Goal: Book appointment/travel/reservation

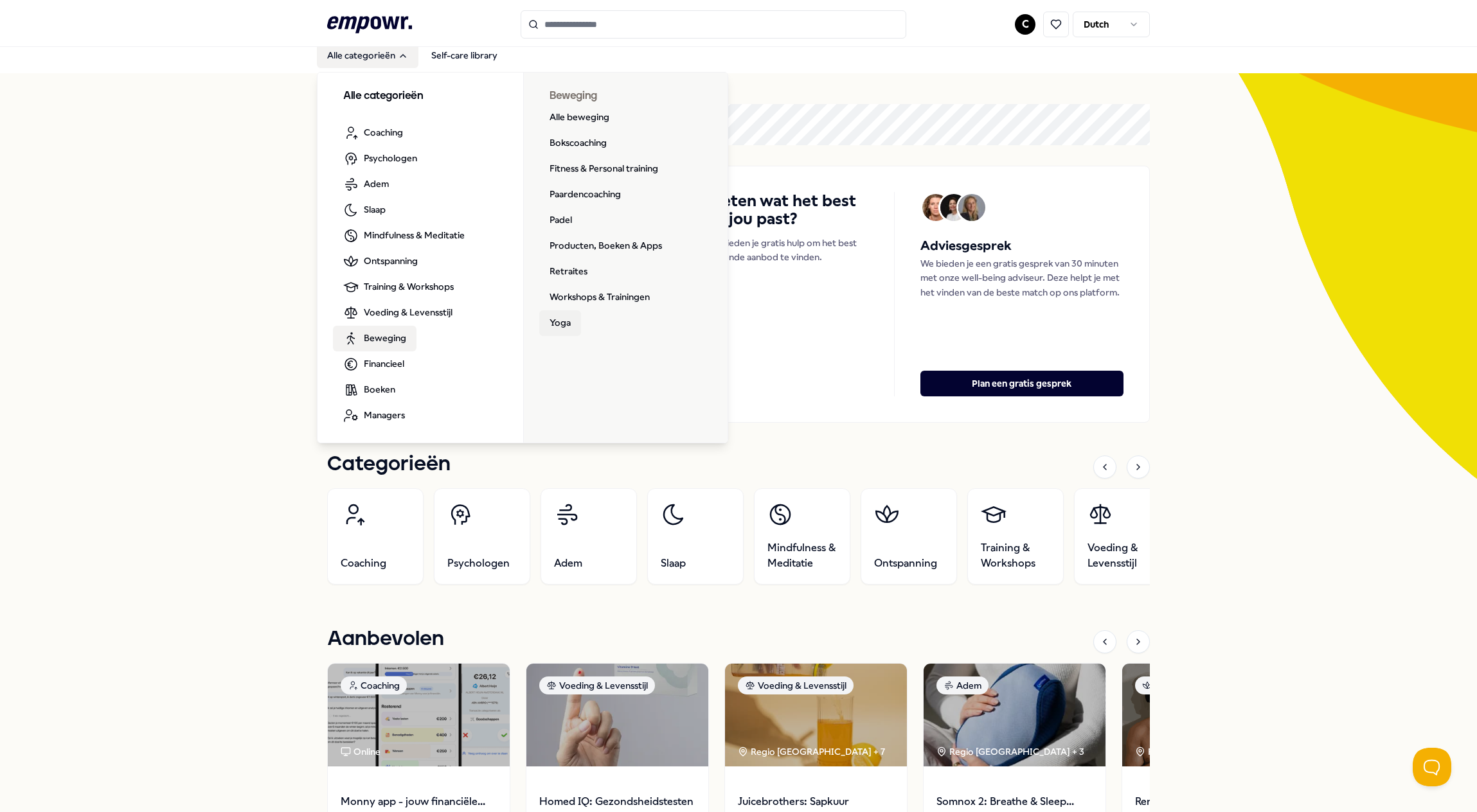
scroll to position [7, 0]
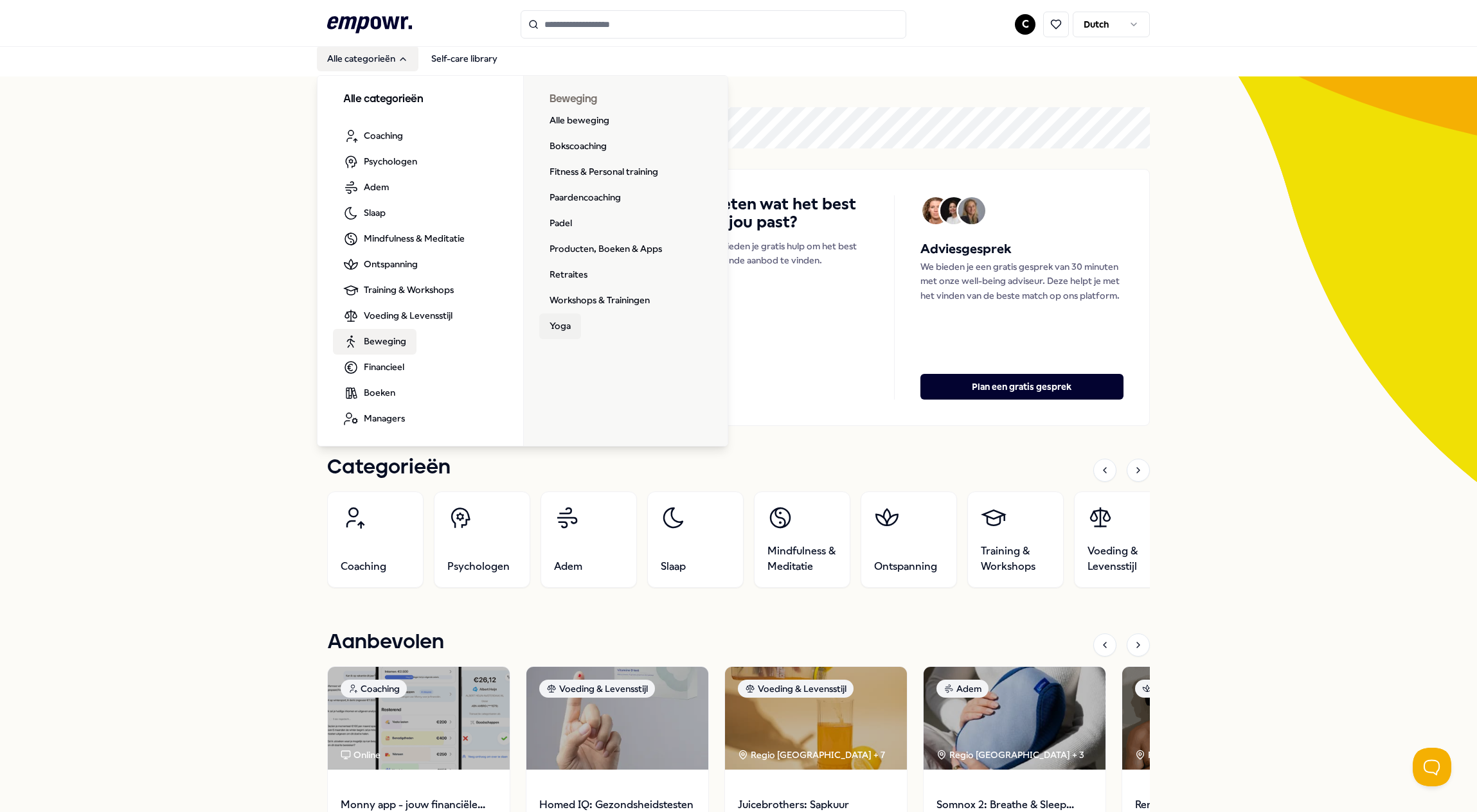
click at [562, 326] on link "Yoga" at bounding box center [560, 326] width 42 height 26
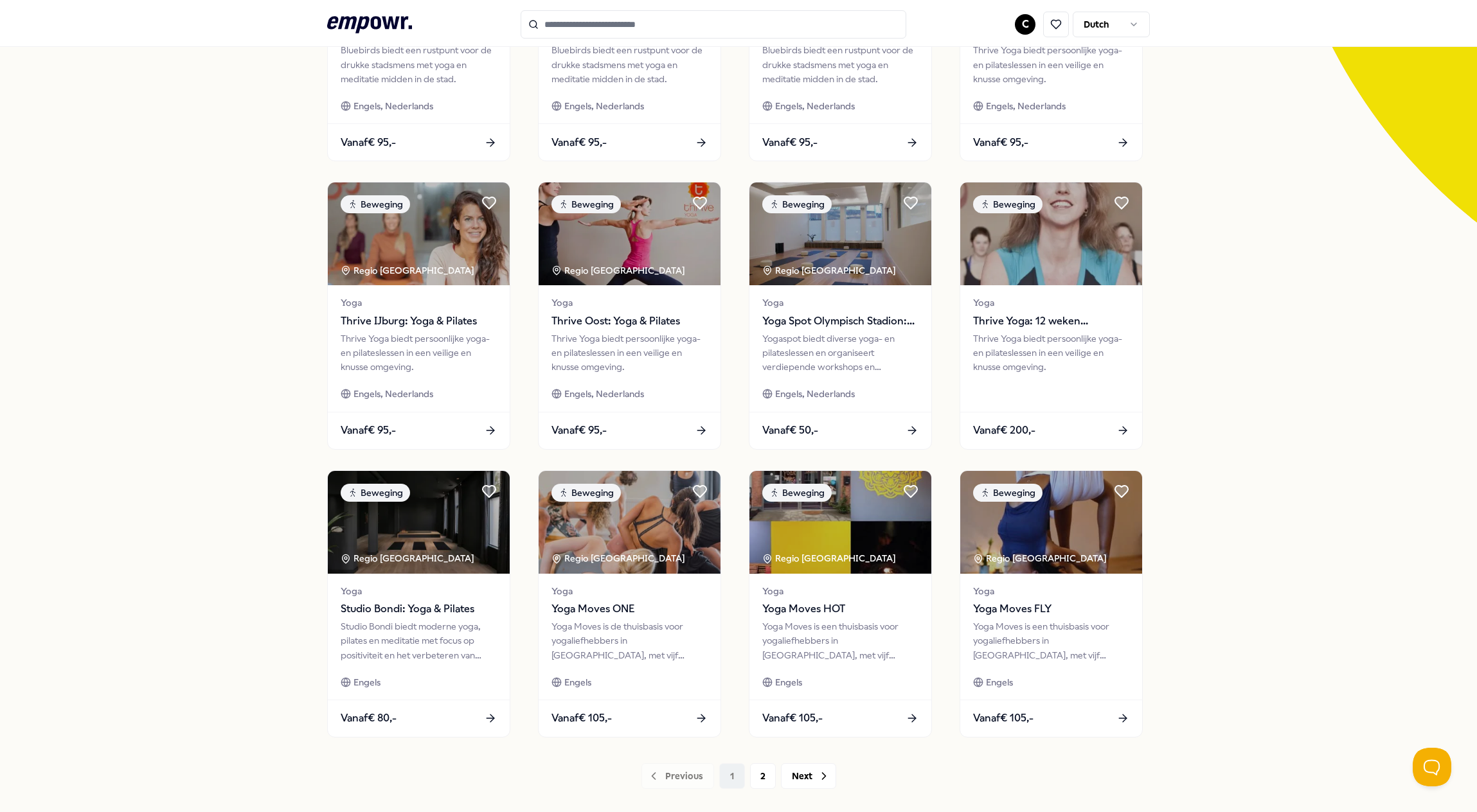
scroll to position [270, 0]
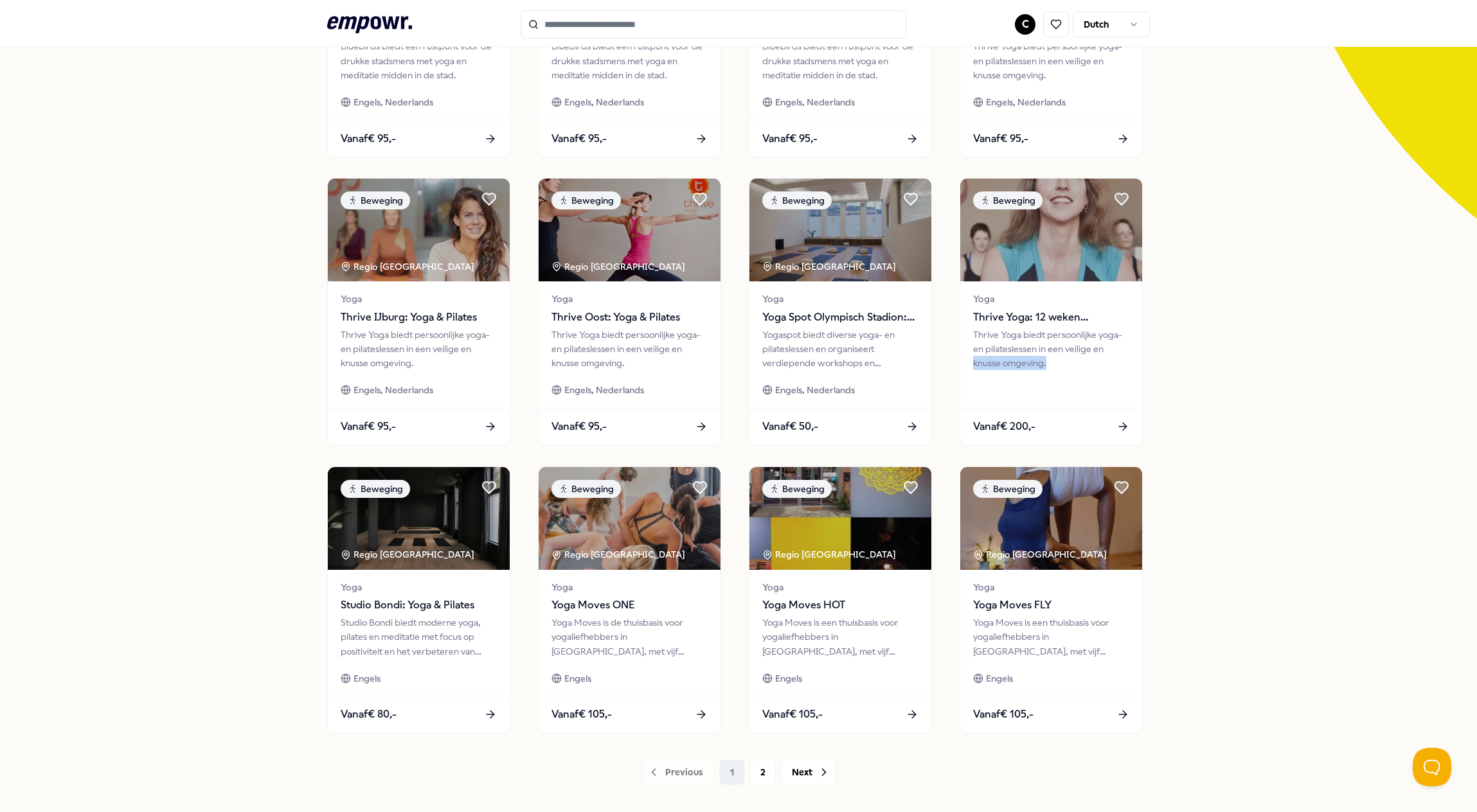
click at [1338, 347] on div "22 Resultaten Filters Resetten Beweging Prijs Locatie Taal Type Filters Resette…" at bounding box center [738, 315] width 1477 height 1003
click at [243, 388] on div "22 Resultaten Filters Resetten Beweging Prijs Locatie Taal Type Filters Resette…" at bounding box center [738, 315] width 1477 height 1003
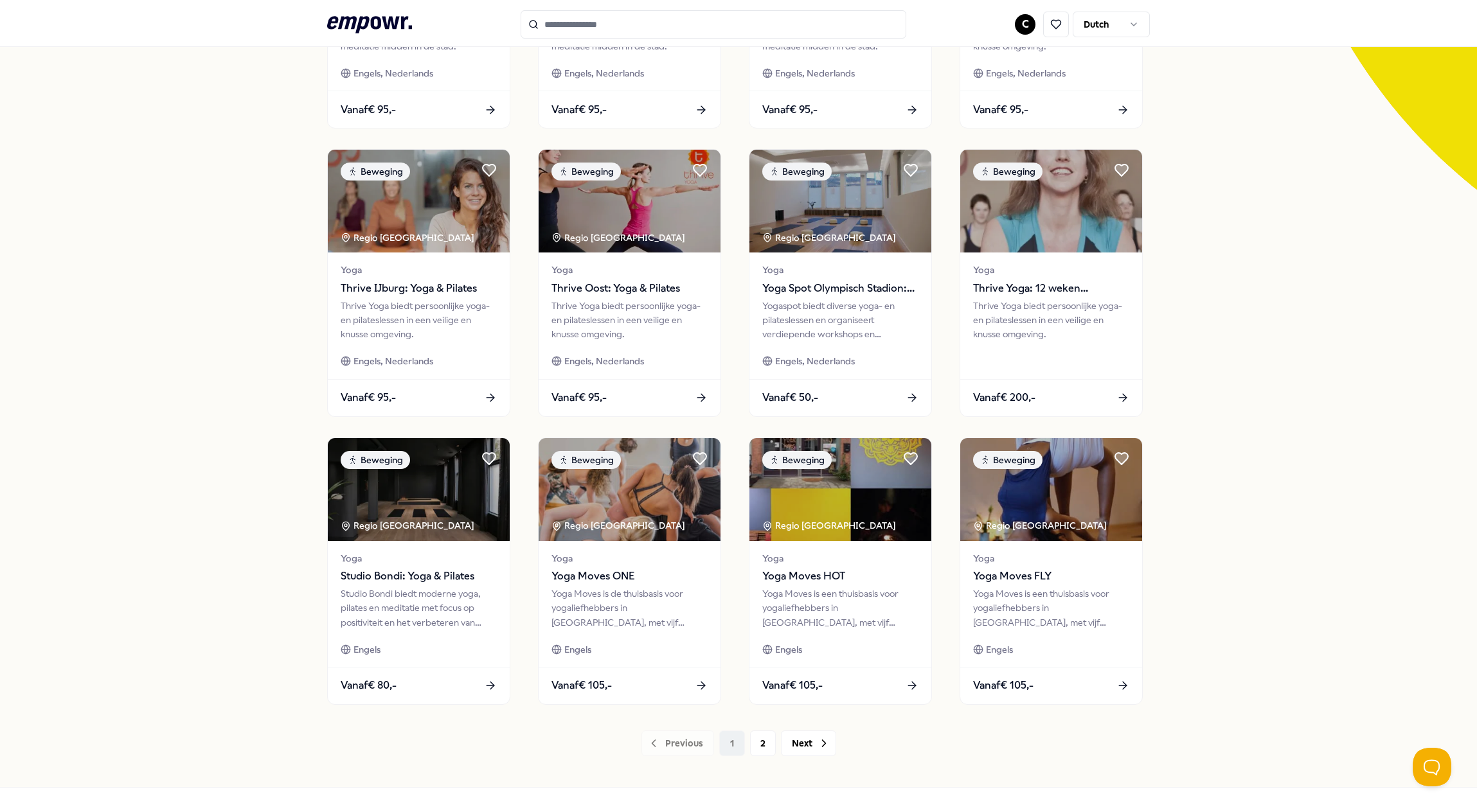
scroll to position [337, 0]
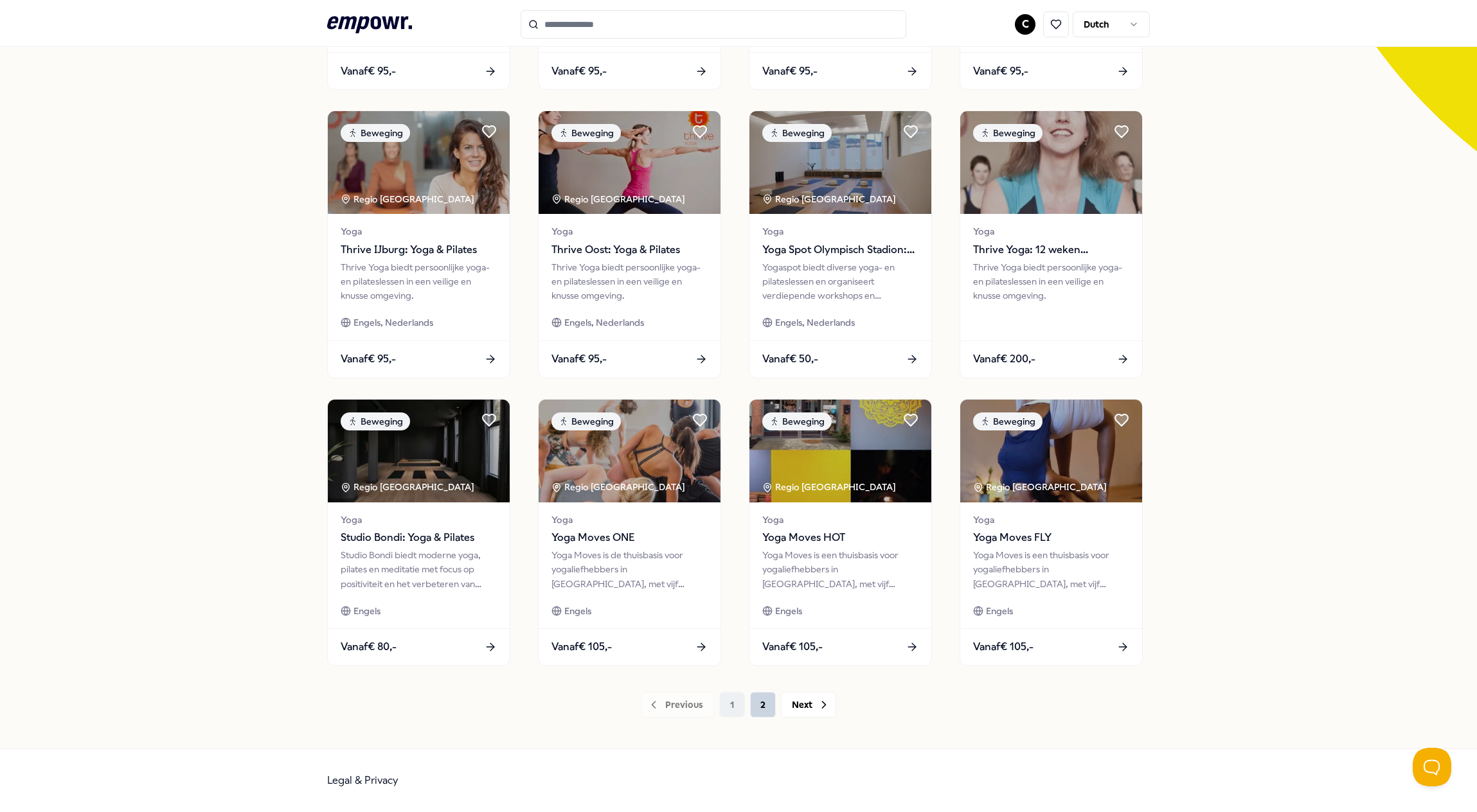
click at [763, 709] on button "2" at bounding box center [763, 704] width 26 height 26
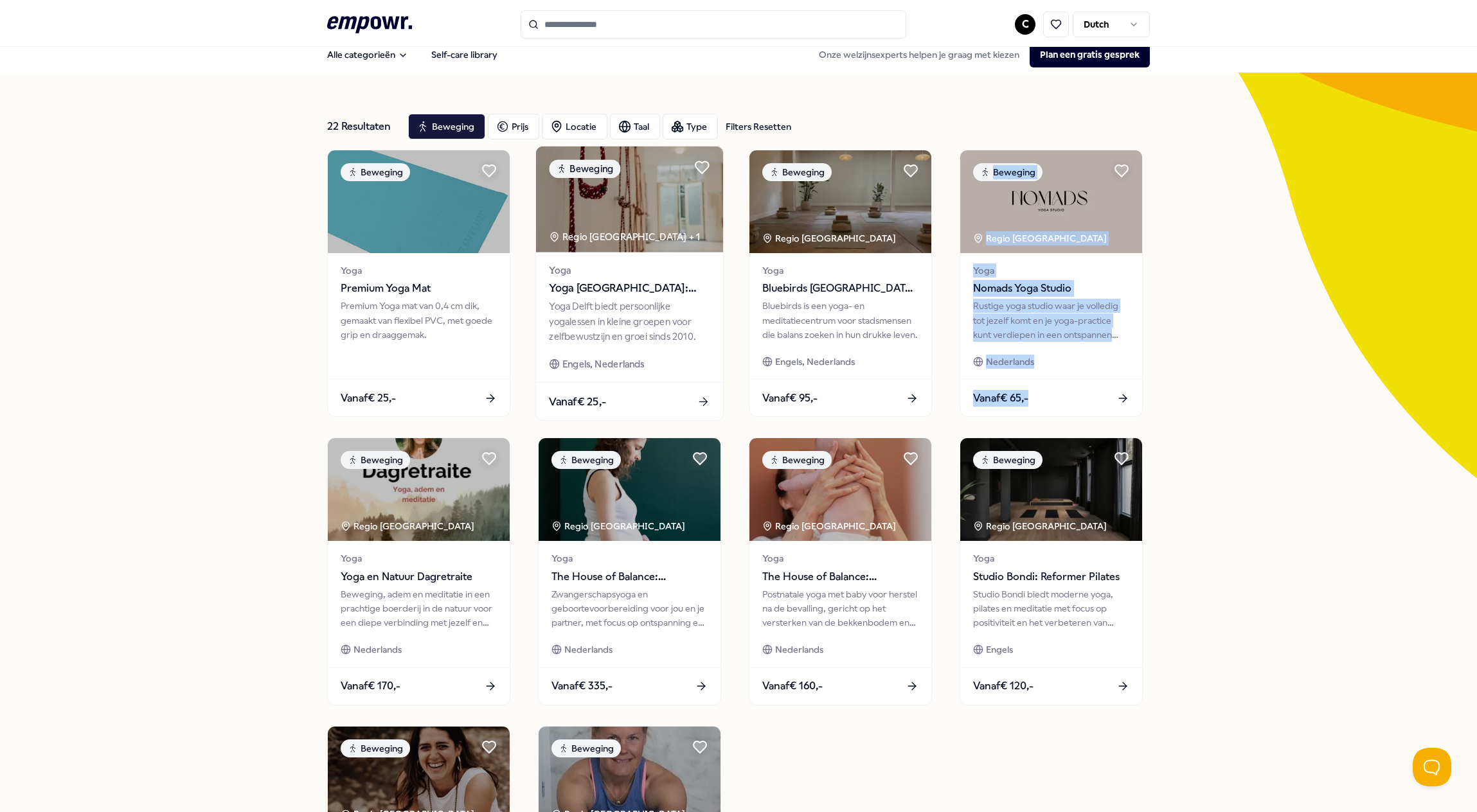
scroll to position [337, 0]
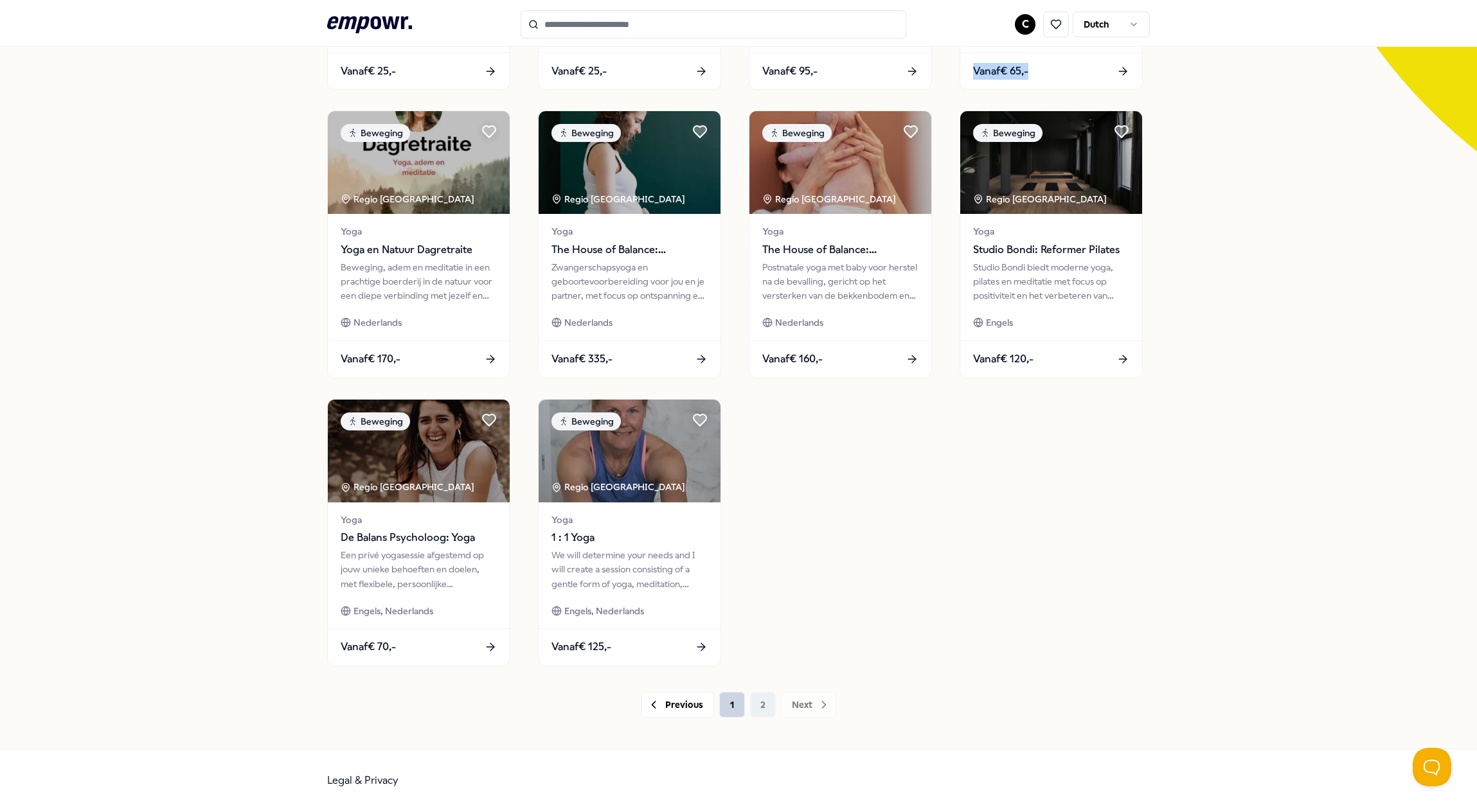
click at [728, 704] on button "1" at bounding box center [731, 704] width 26 height 26
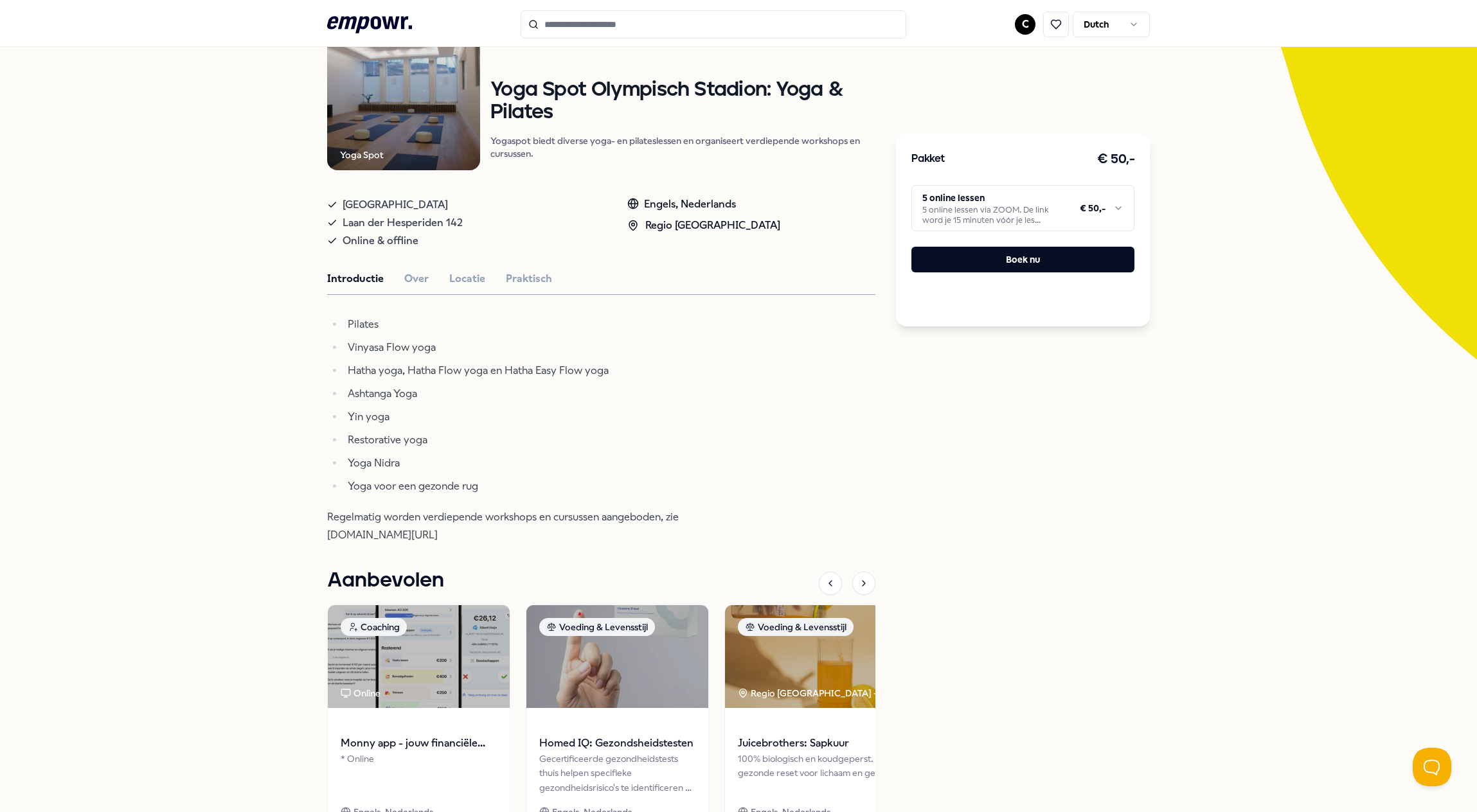
click at [1042, 209] on html ".empowr-logo_svg__cls-1{fill:#03032f} C Dutch Alle categorieën Self-care librar…" at bounding box center [738, 406] width 1477 height 812
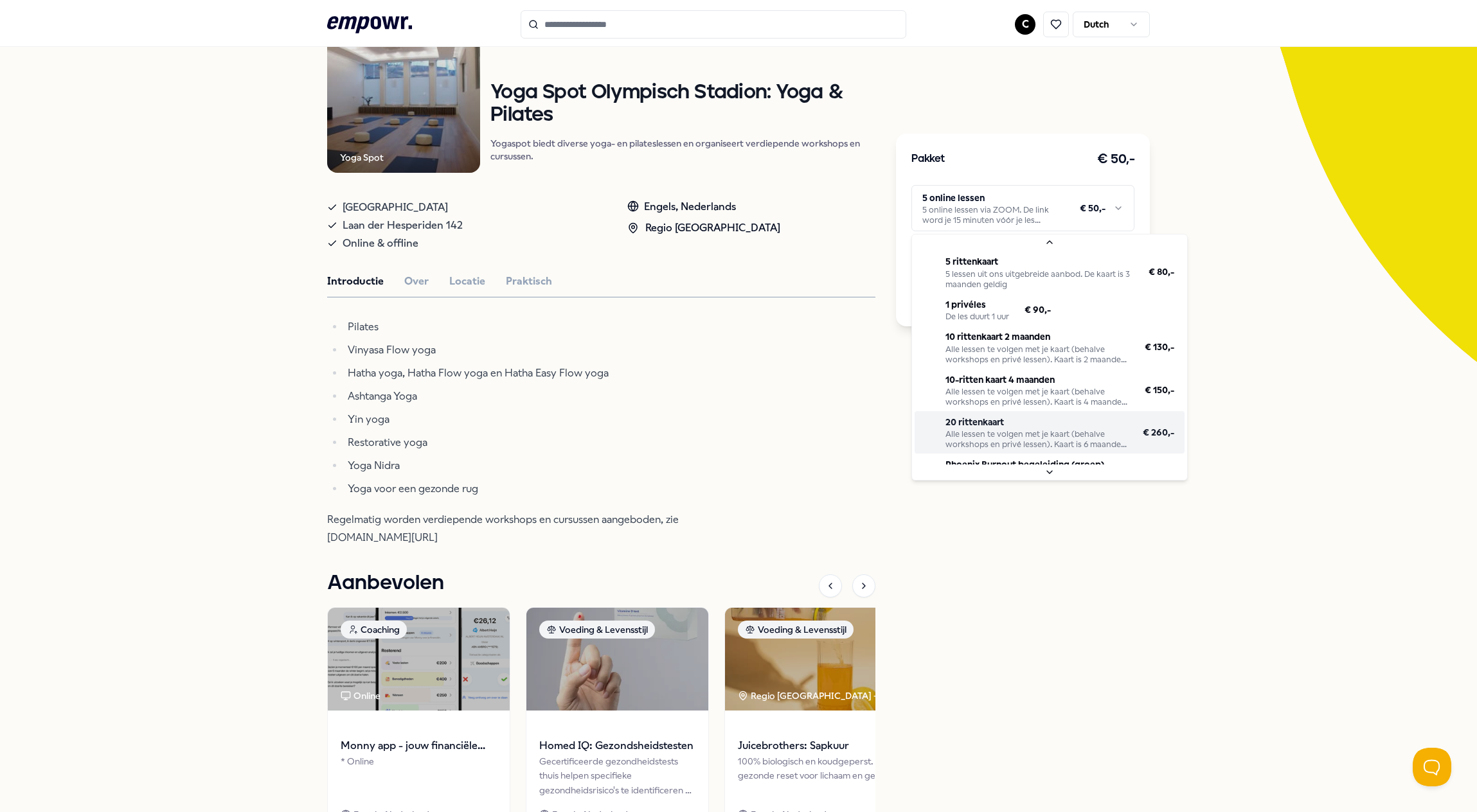
scroll to position [55, 0]
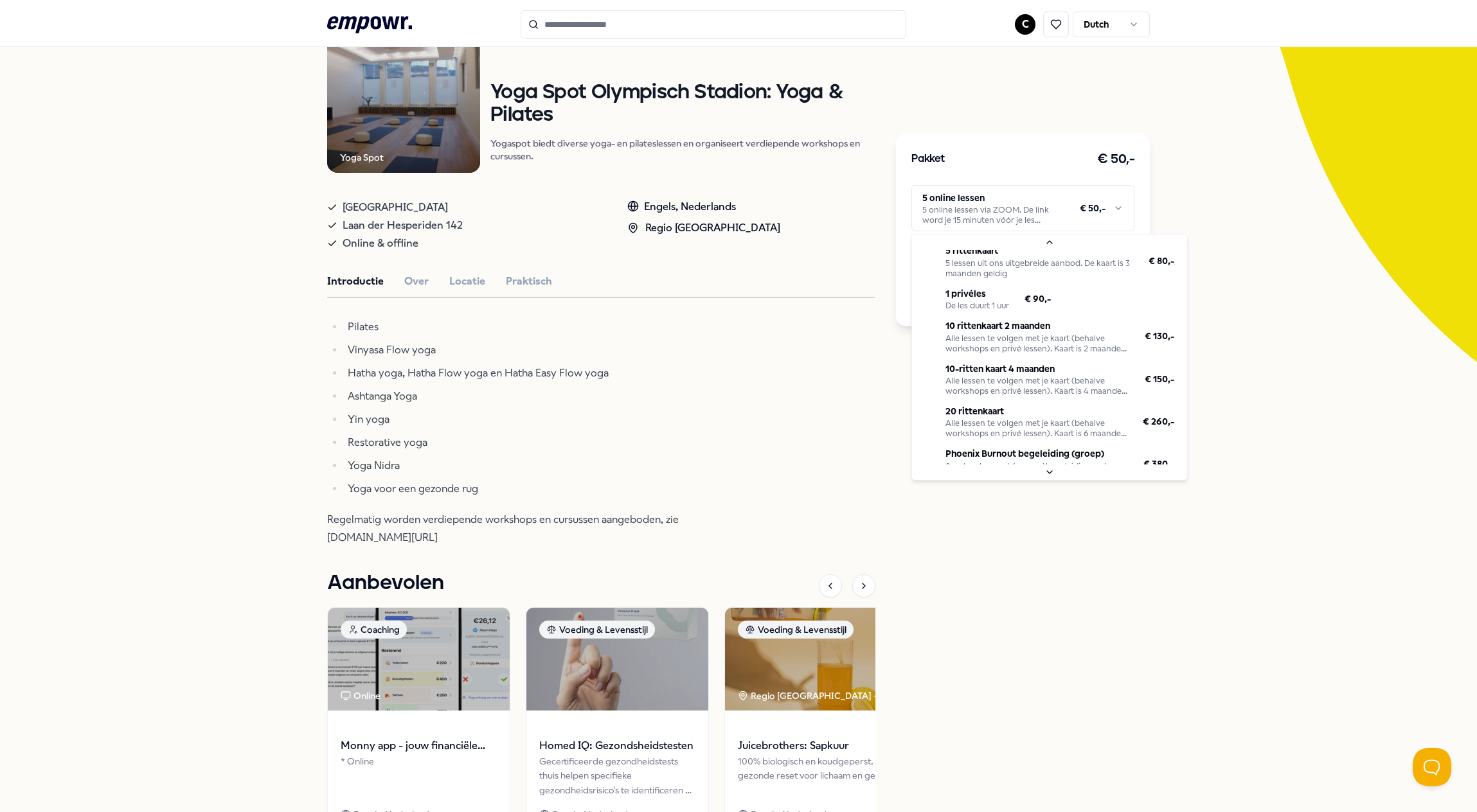
click at [754, 396] on html ".empowr-logo_svg__cls-1{fill:#03032f} C Dutch Alle categorieën Self-care librar…" at bounding box center [738, 406] width 1477 height 812
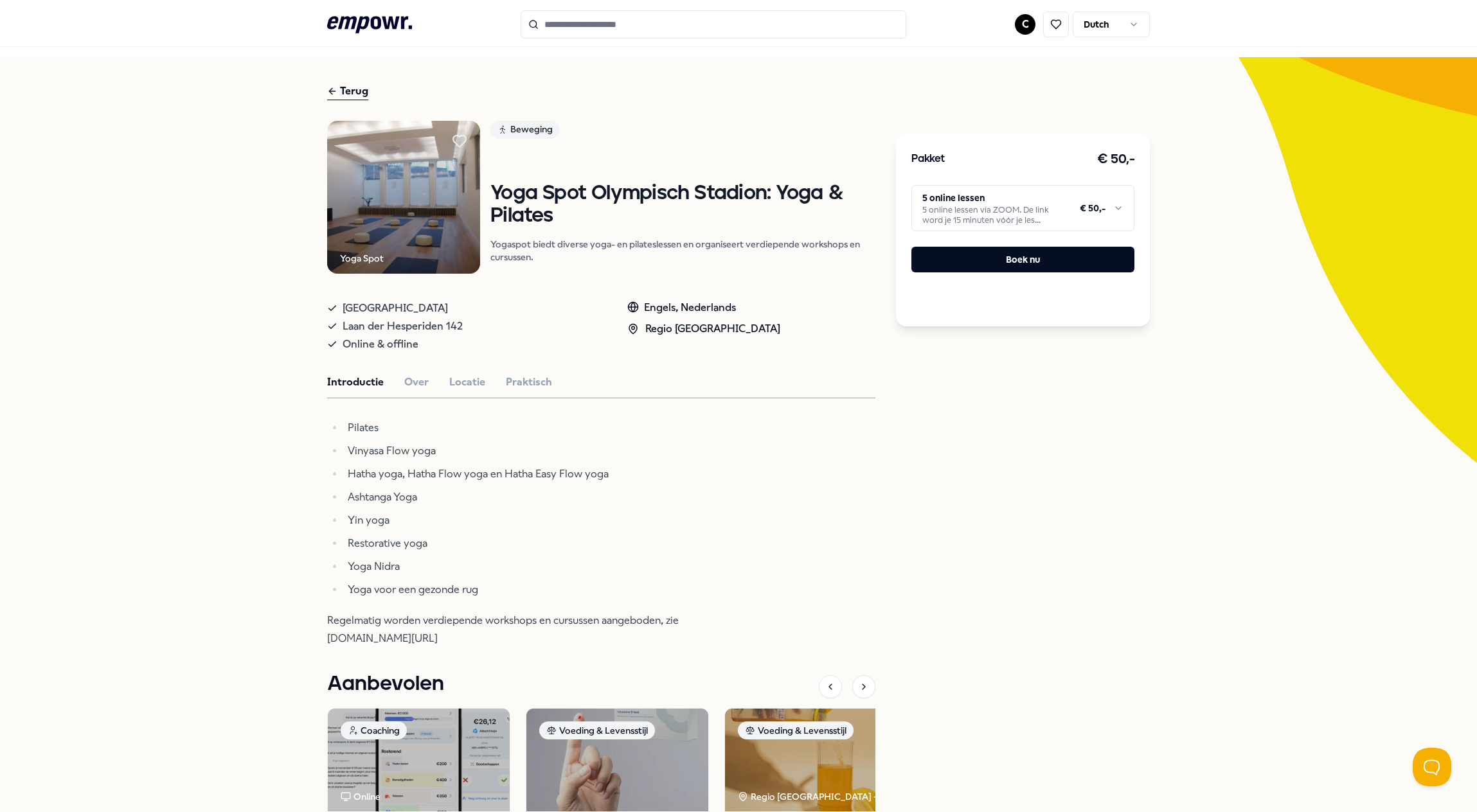
scroll to position [0, 0]
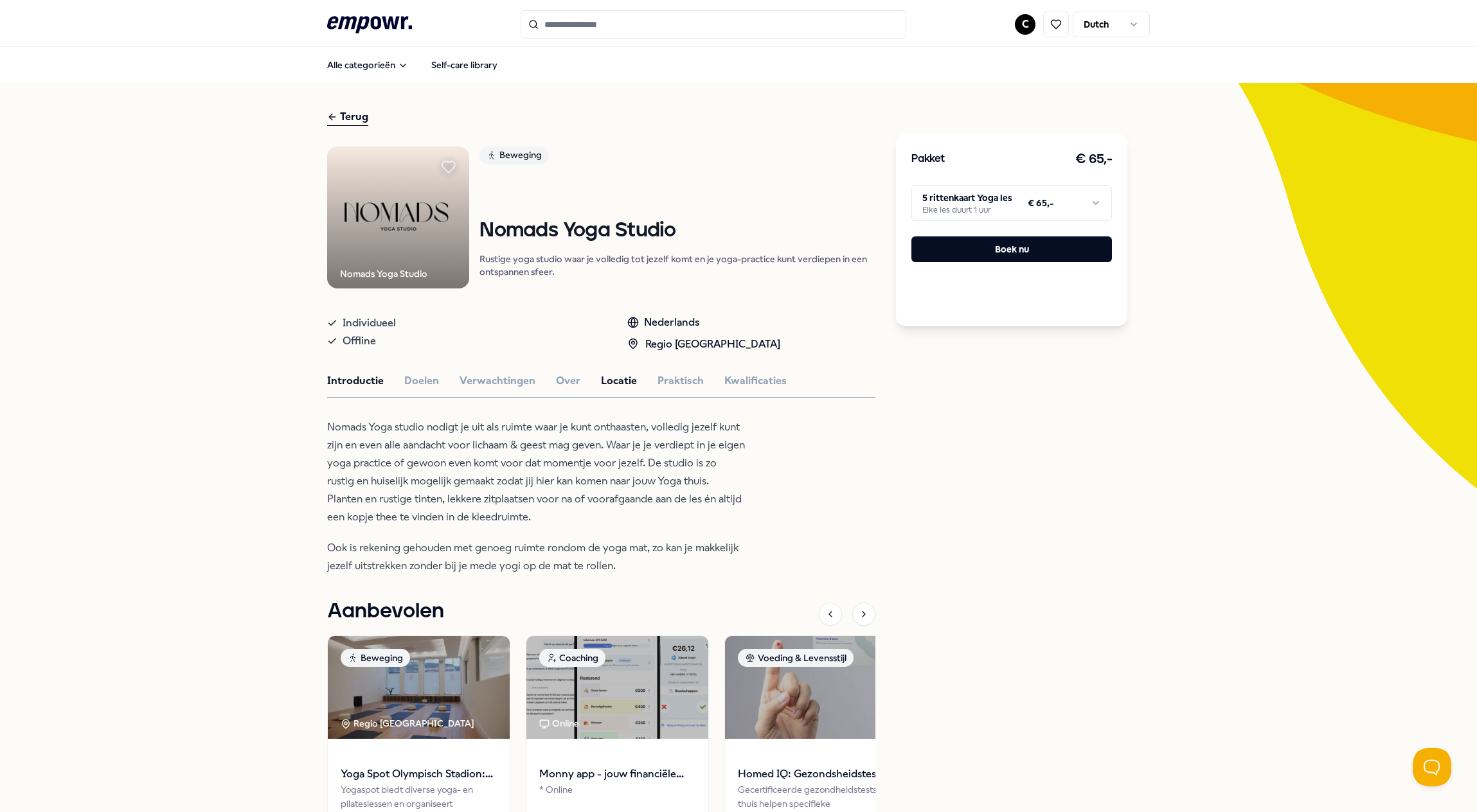
click at [617, 381] on button "Locatie" at bounding box center [619, 382] width 36 height 17
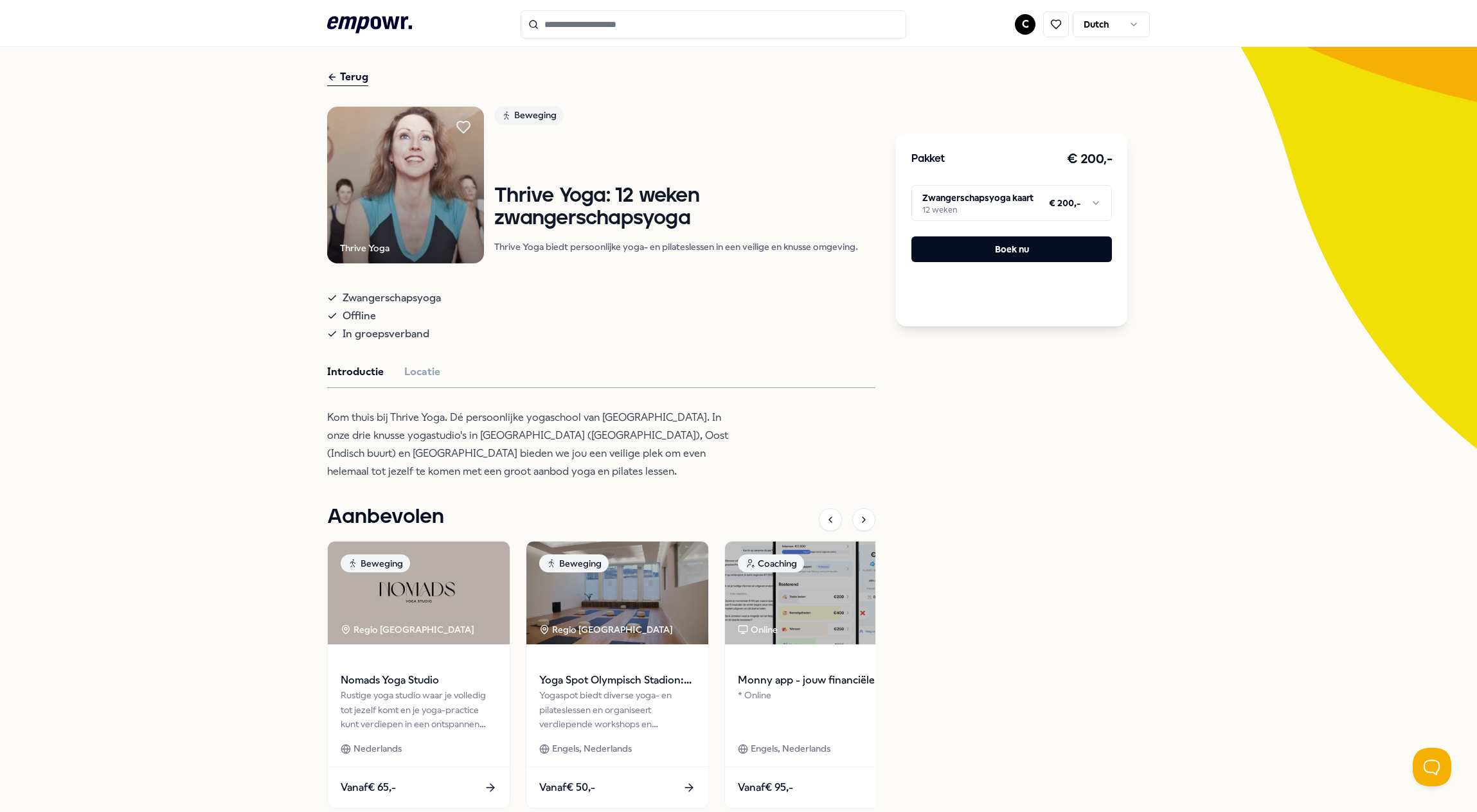
scroll to position [50, 0]
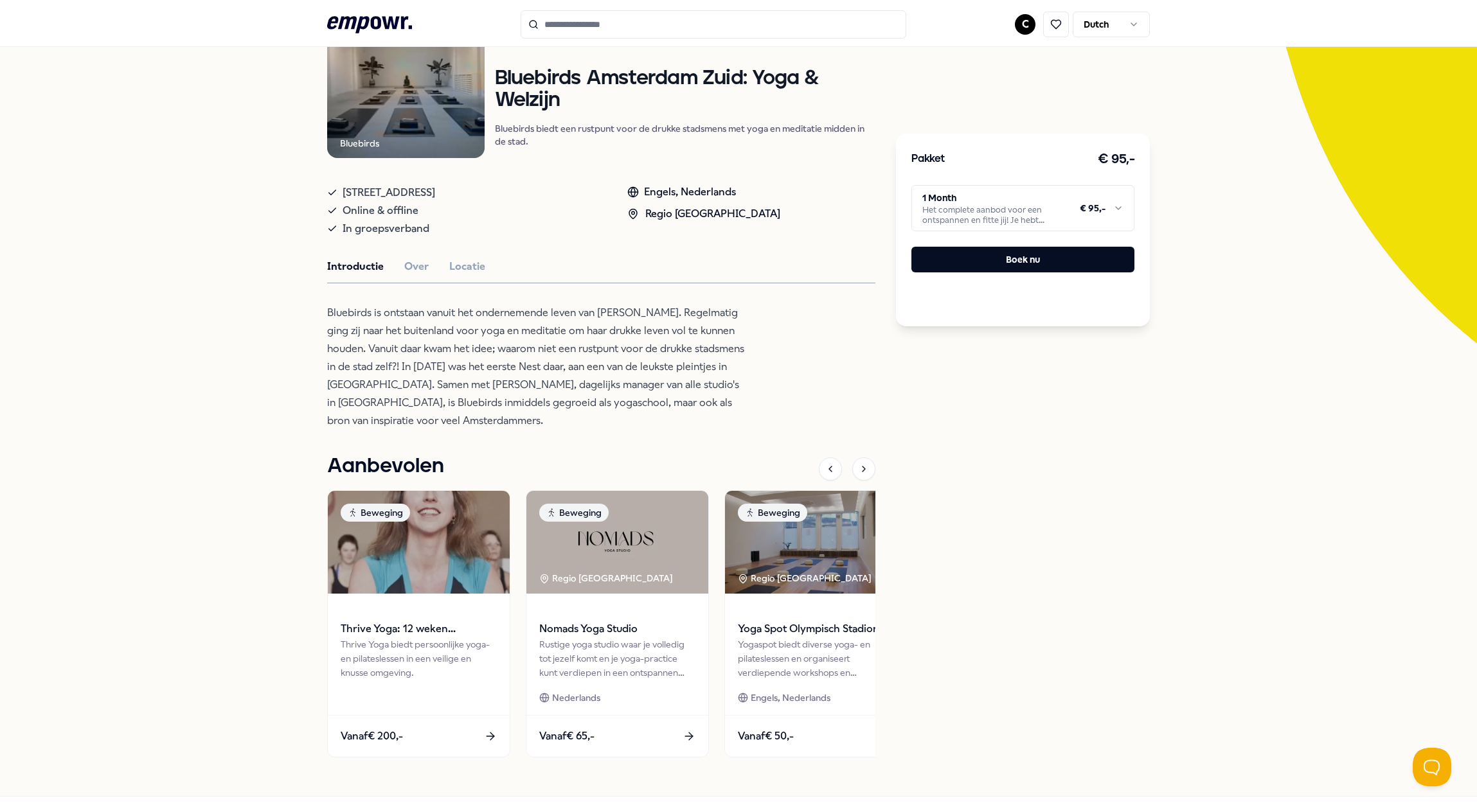
scroll to position [192, 0]
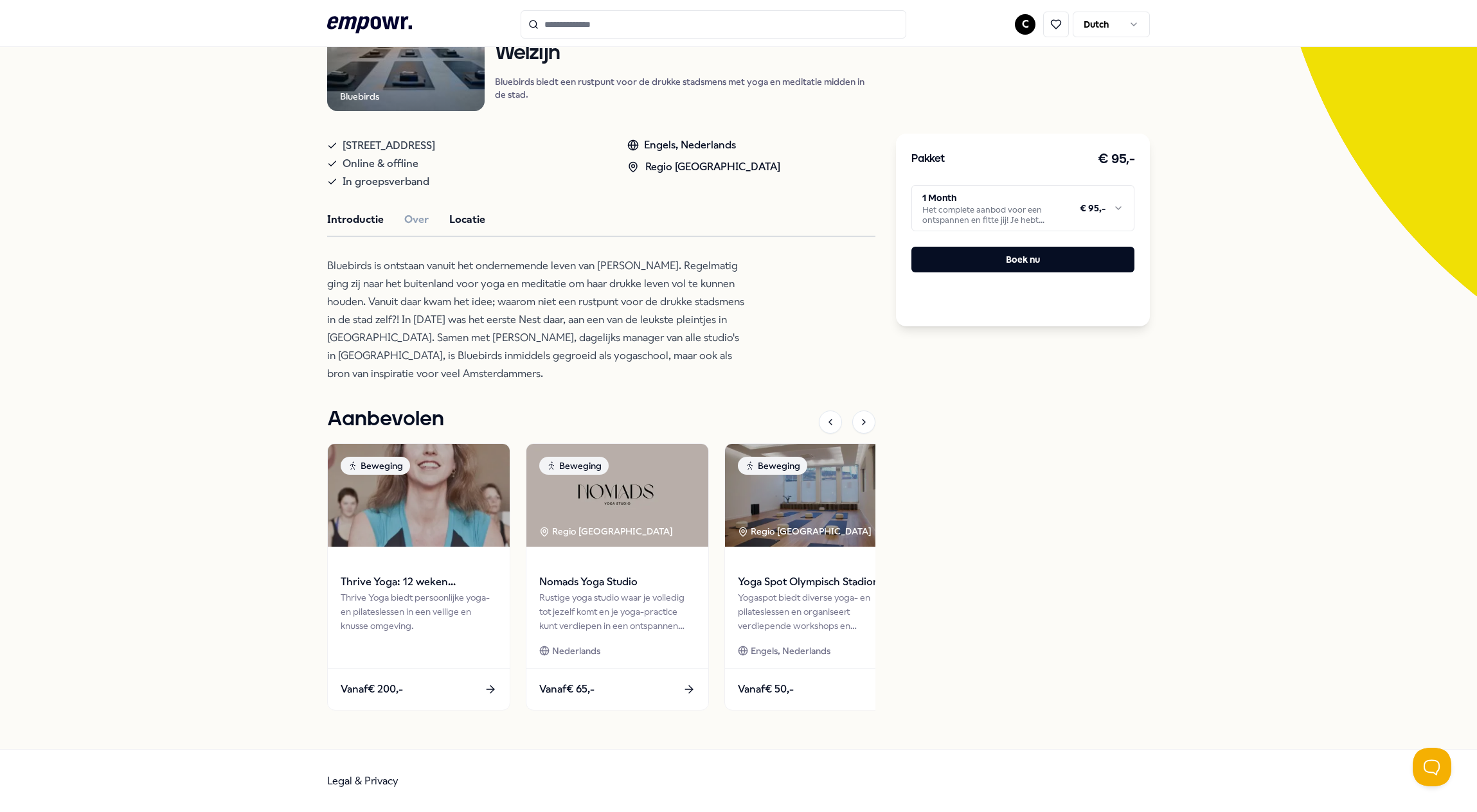
drag, startPoint x: 462, startPoint y: 214, endPoint x: 476, endPoint y: 216, distance: 14.1
click at [462, 214] on button "Locatie" at bounding box center [468, 220] width 36 height 17
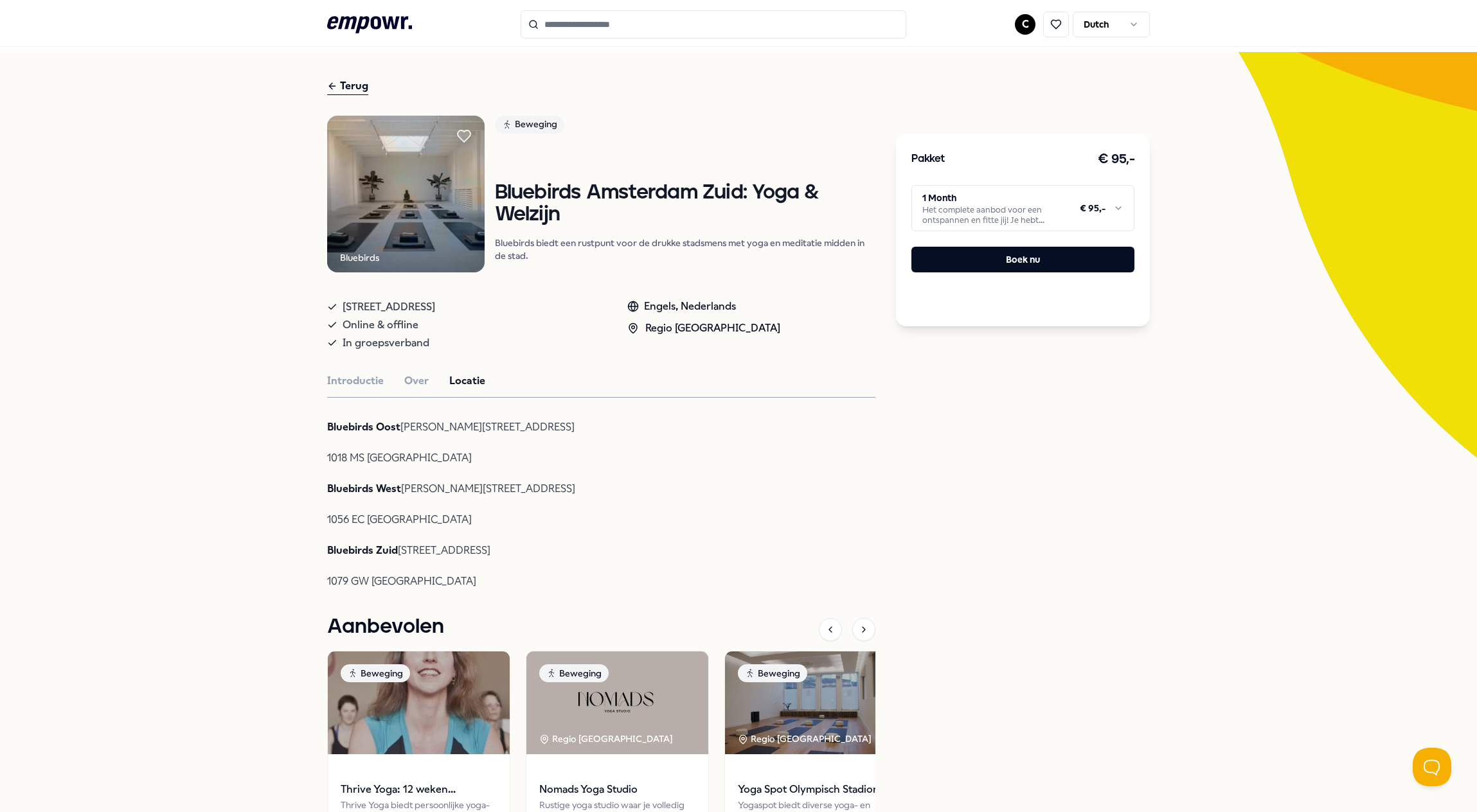
scroll to position [0, 0]
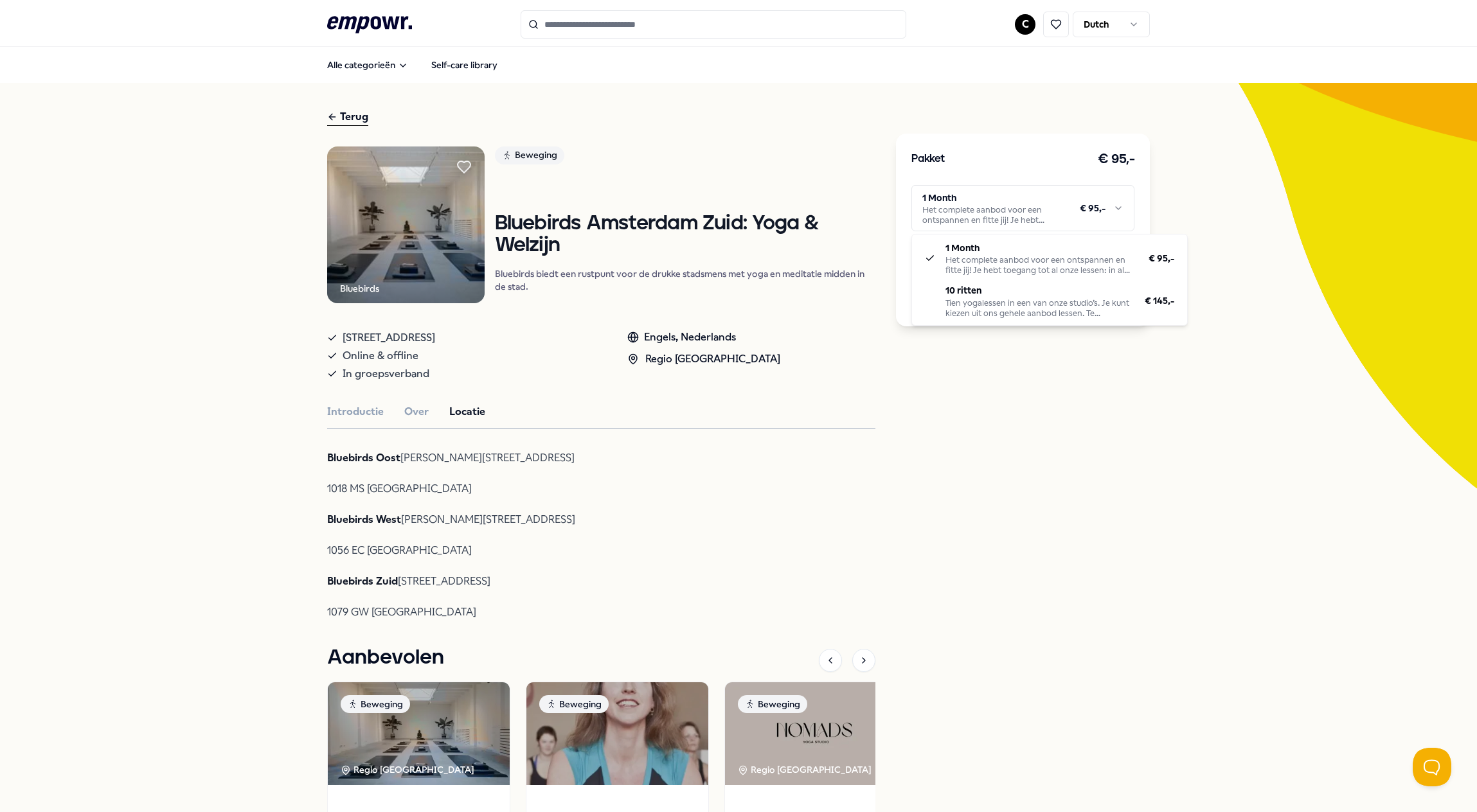
click at [988, 208] on html ".empowr-logo_svg__cls-1{fill:#03032f} C Dutch Alle categorieën Self-care librar…" at bounding box center [738, 406] width 1477 height 812
click at [1013, 208] on html ".empowr-logo_svg__cls-1{fill:#03032f} C Dutch Alle categorieën Self-care librar…" at bounding box center [738, 406] width 1477 height 812
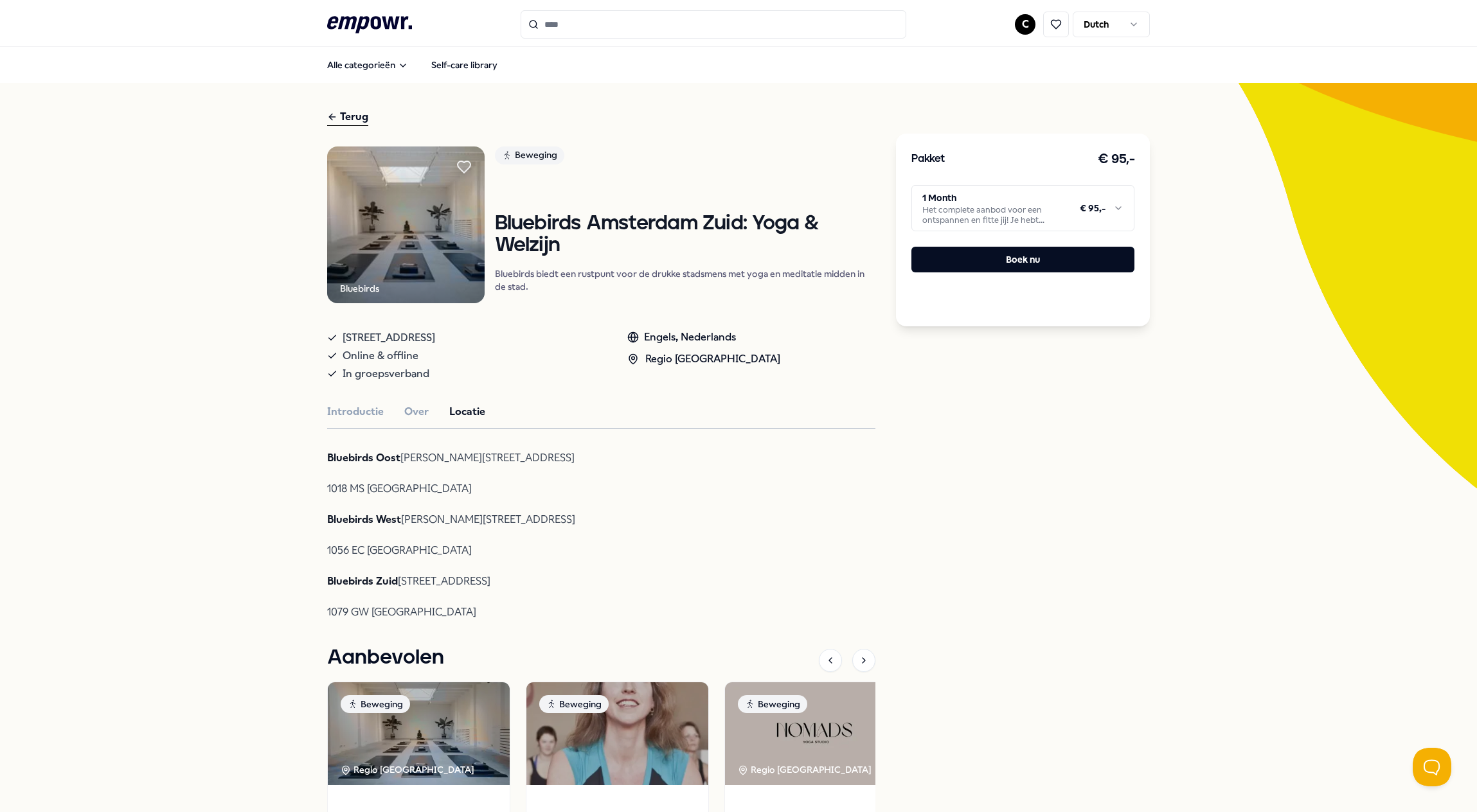
click at [952, 211] on html ".empowr-logo_svg__cls-1{fill:#03032f} C Dutch Alle categorieën Self-care librar…" at bounding box center [738, 406] width 1477 height 812
click at [1016, 195] on html ".empowr-logo_svg__cls-1{fill:#03032f} C Dutch Alle categorieën Self-care librar…" at bounding box center [738, 406] width 1477 height 812
click at [353, 115] on div "Terug" at bounding box center [348, 117] width 41 height 17
click at [346, 117] on div "Terug" at bounding box center [348, 117] width 41 height 17
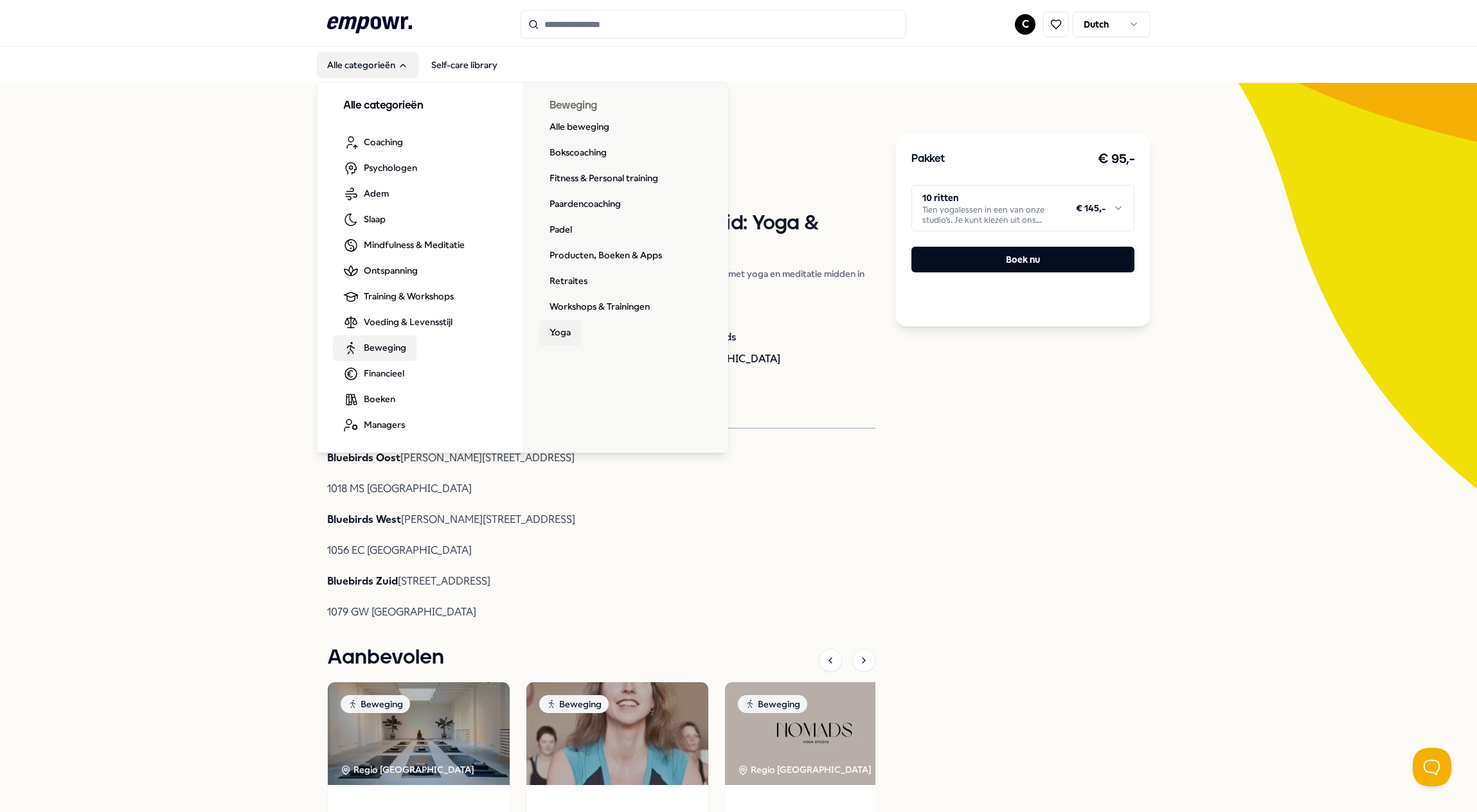
click at [565, 329] on link "Yoga" at bounding box center [560, 332] width 42 height 26
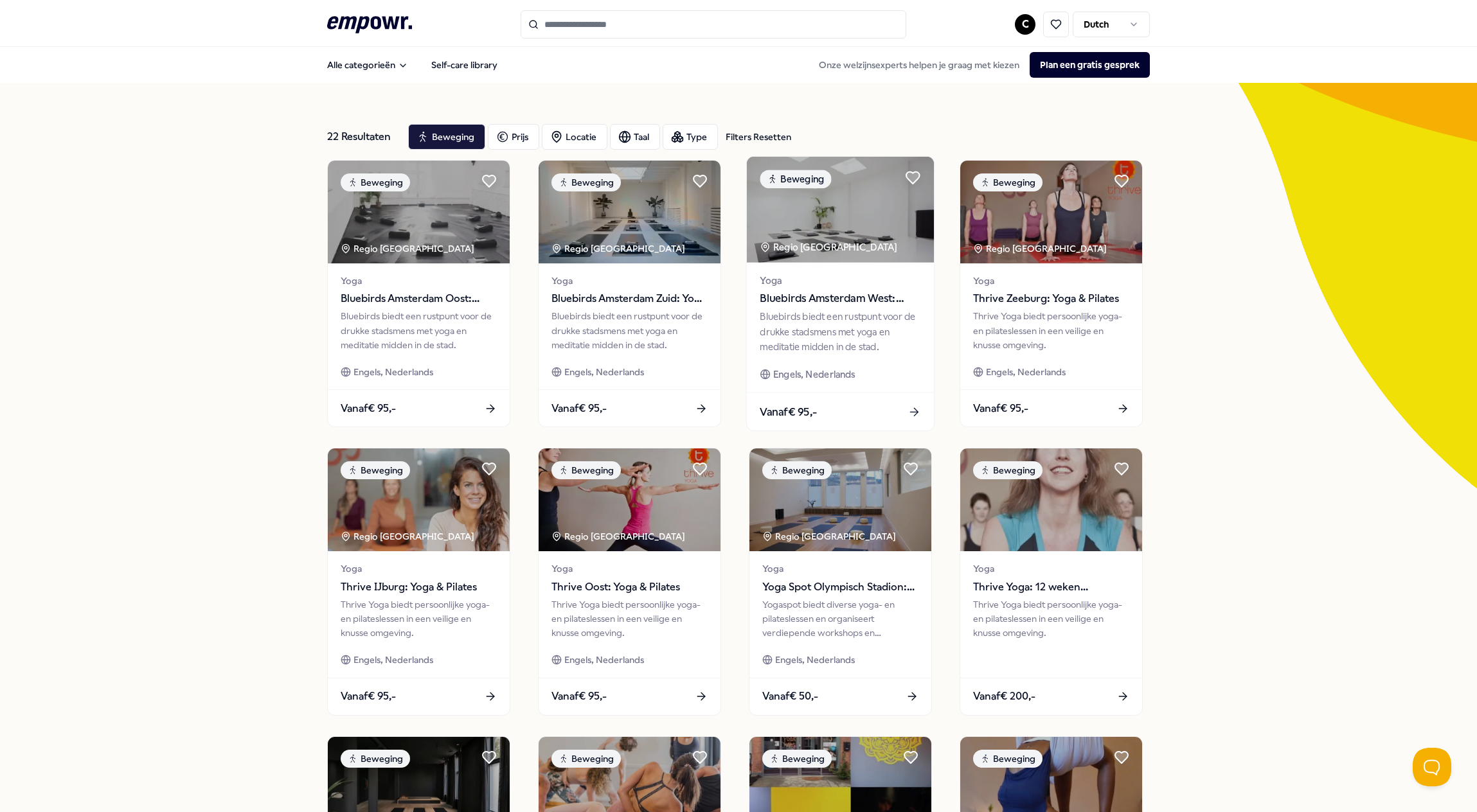
click at [829, 295] on span "Bluebirds Amsterdam West: Yoga & Welzijn" at bounding box center [840, 299] width 161 height 17
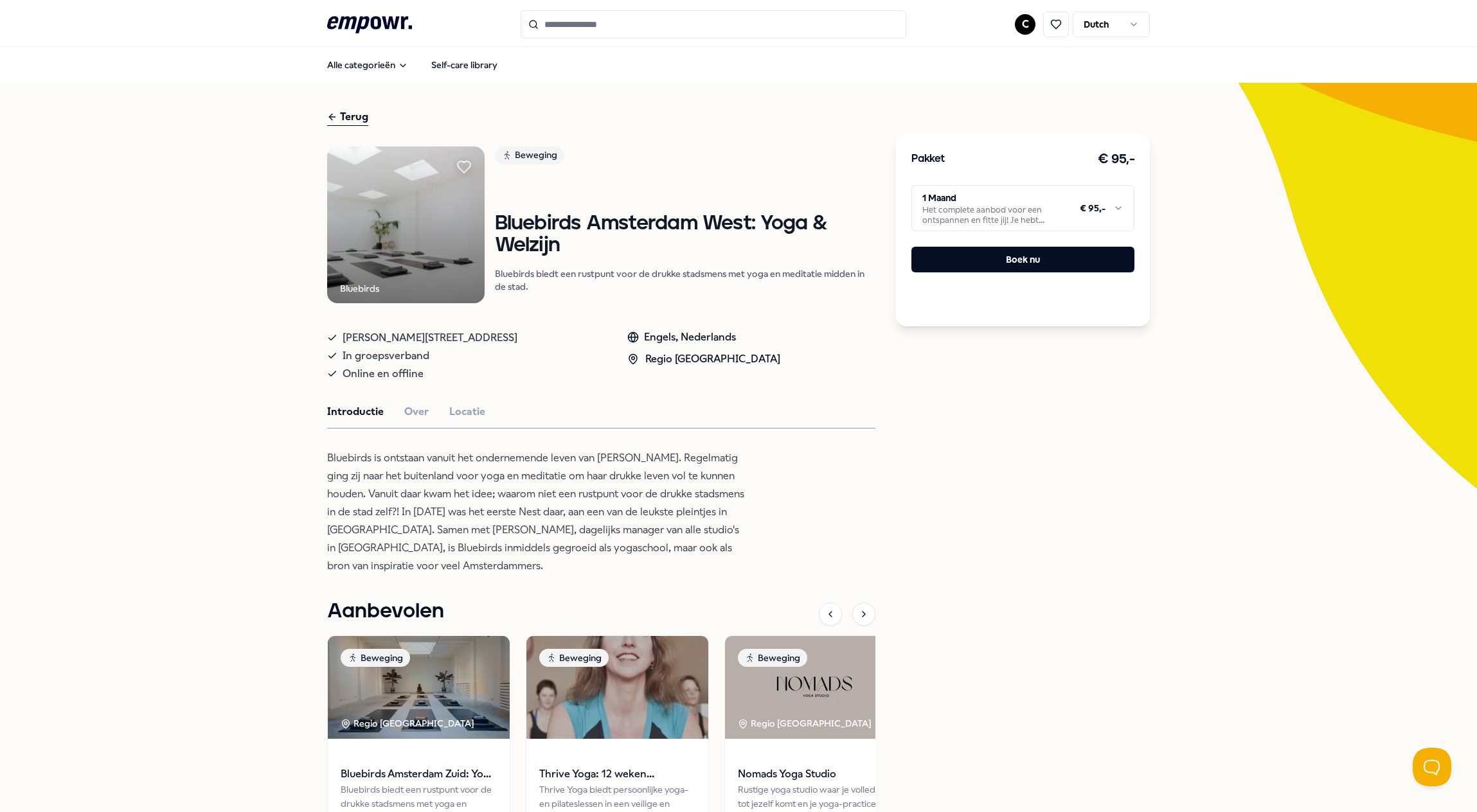
click at [1021, 208] on html ".empowr-logo_svg__cls-1{fill:#03032f} C Dutch Alle categorieën Self-care librar…" at bounding box center [738, 406] width 1477 height 812
click at [412, 411] on button "Over" at bounding box center [417, 412] width 25 height 17
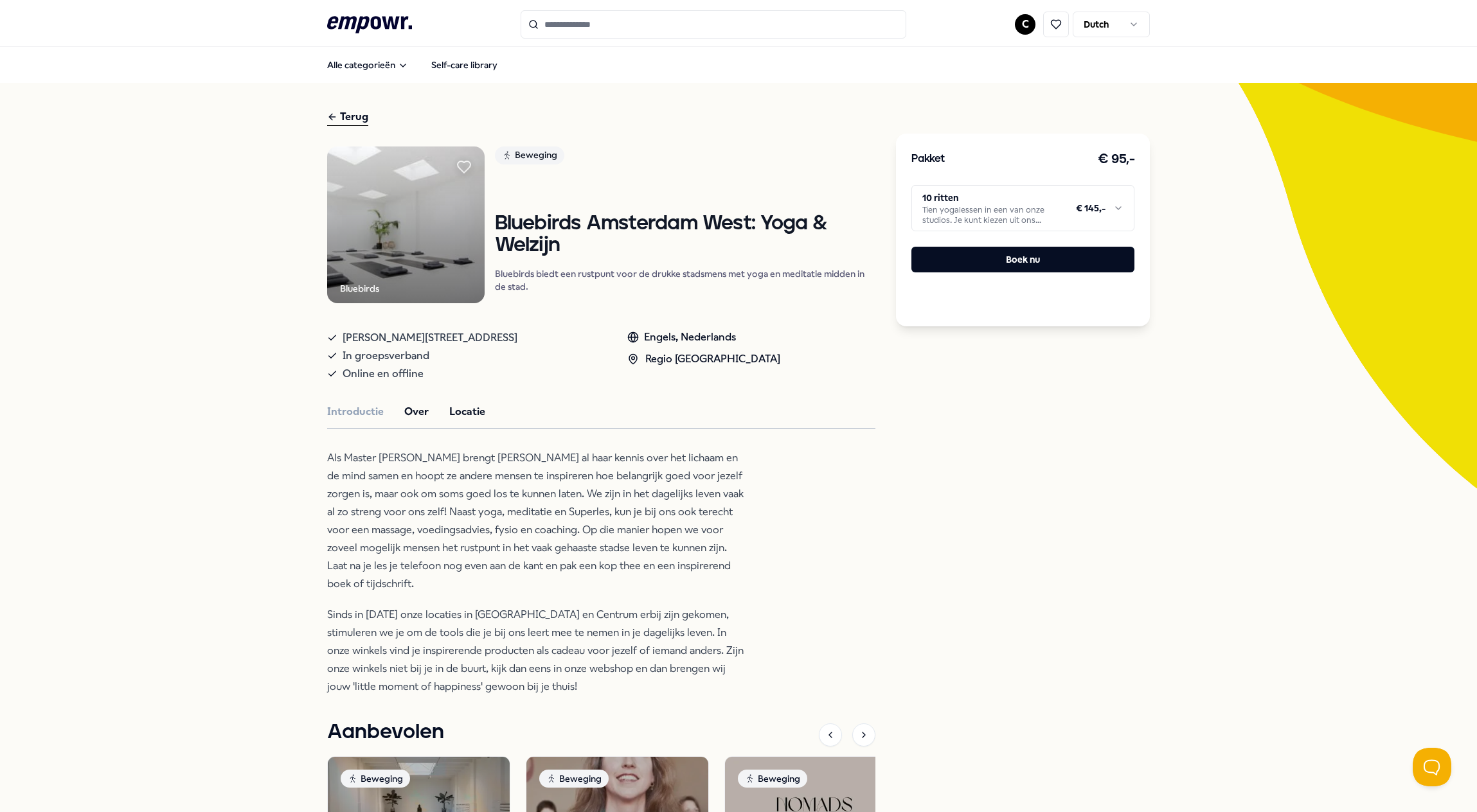
drag, startPoint x: 469, startPoint y: 406, endPoint x: 476, endPoint y: 406, distance: 7.0
click at [469, 406] on button "Locatie" at bounding box center [468, 412] width 36 height 17
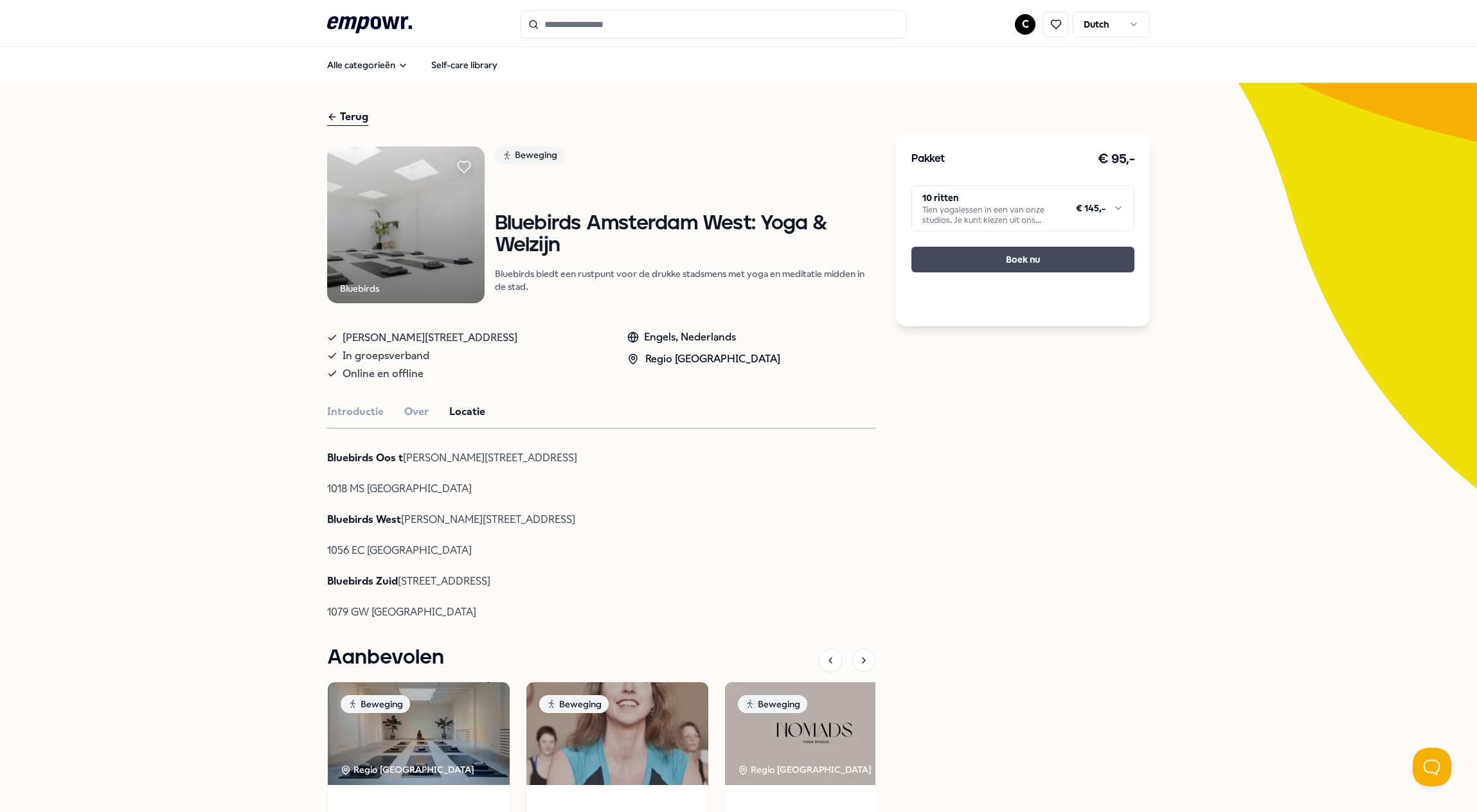
click at [1007, 256] on button "Boek nu" at bounding box center [1023, 259] width 223 height 26
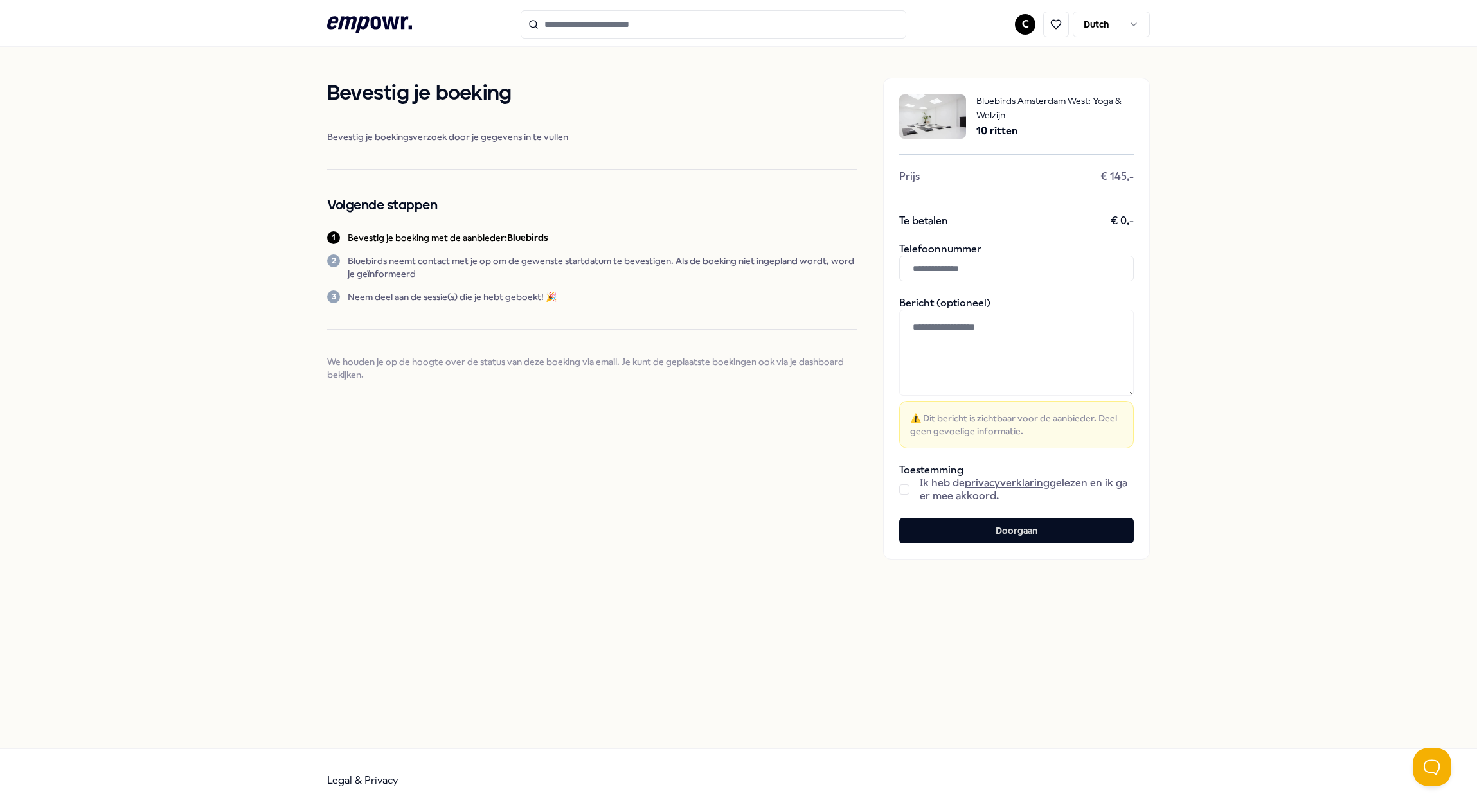
click at [989, 266] on input "text" at bounding box center [1016, 268] width 234 height 26
type input "**********"
click at [907, 489] on button "button" at bounding box center [904, 489] width 10 height 10
click at [1008, 535] on button "Doorgaan" at bounding box center [1016, 530] width 234 height 26
